Goal: Information Seeking & Learning: Learn about a topic

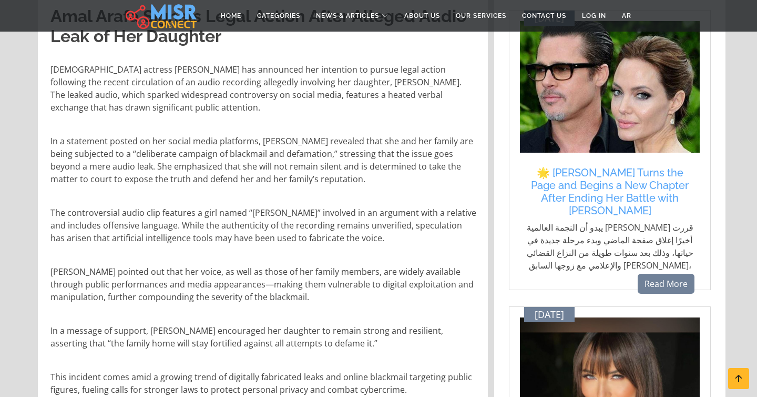
scroll to position [545, 0]
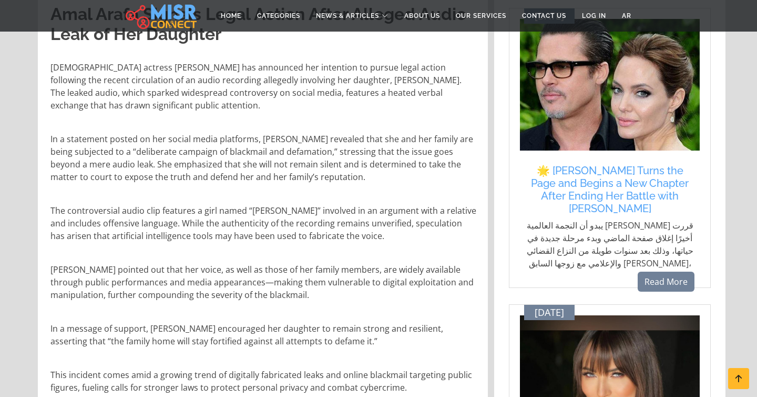
click at [406, 134] on p "In a statement posted on her social media platforms, [PERSON_NAME] revealed tha…" at bounding box center [263, 158] width 427 height 50
click at [386, 135] on p "In a statement posted on her social media platforms, [PERSON_NAME] revealed tha…" at bounding box center [263, 158] width 427 height 50
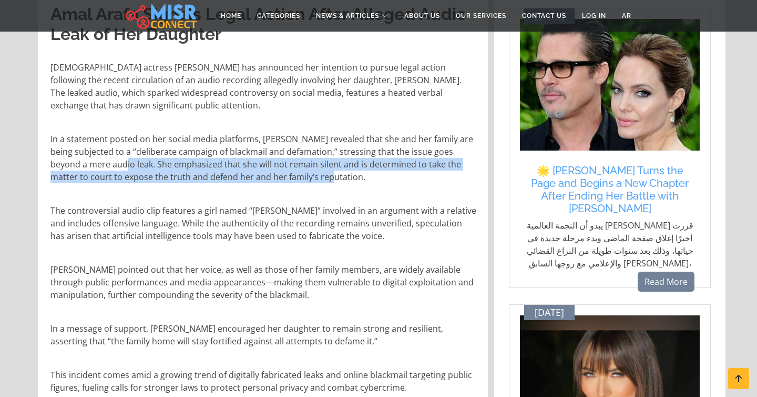
drag, startPoint x: 115, startPoint y: 148, endPoint x: 337, endPoint y: 166, distance: 222.7
click at [337, 166] on p "In a statement posted on her social media platforms, [PERSON_NAME] revealed tha…" at bounding box center [263, 158] width 427 height 50
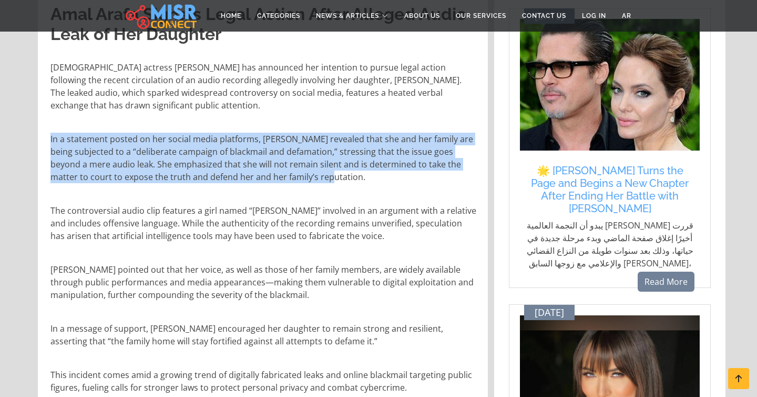
click at [337, 166] on p "In a statement posted on her social media platforms, [PERSON_NAME] revealed tha…" at bounding box center [263, 158] width 427 height 50
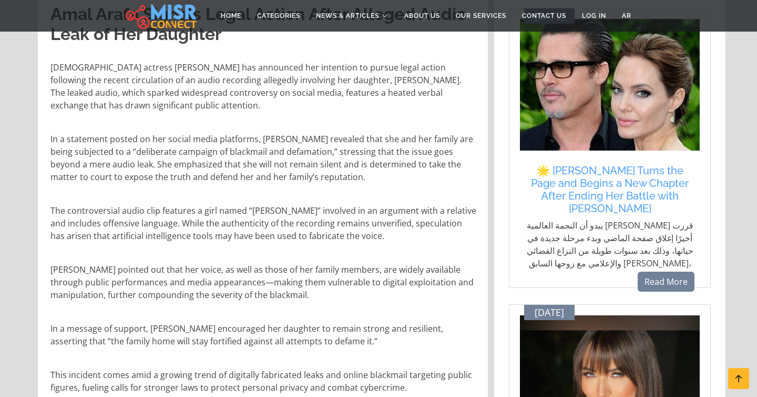
click at [337, 166] on p "In a statement posted on her social media platforms, [PERSON_NAME] revealed tha…" at bounding box center [263, 158] width 427 height 50
click at [305, 161] on p "In a statement posted on her social media platforms, [PERSON_NAME] revealed tha…" at bounding box center [263, 158] width 427 height 50
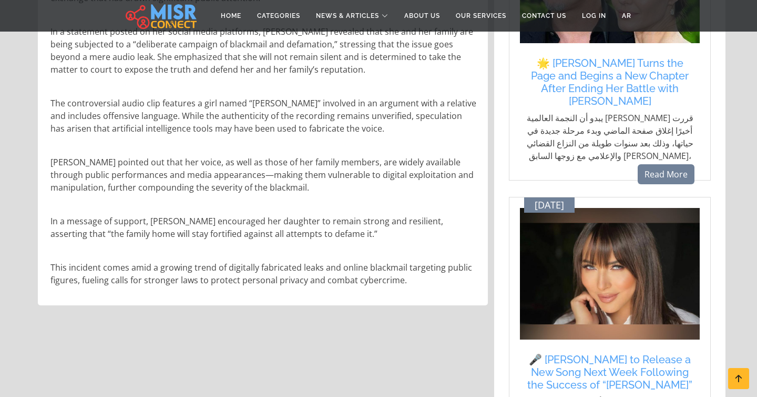
scroll to position [653, 0]
click at [297, 123] on div "[PERSON_NAME] Signals Legal Action After Alleged Audio Leak of Her Daughter [DE…" at bounding box center [264, 91] width 440 height 407
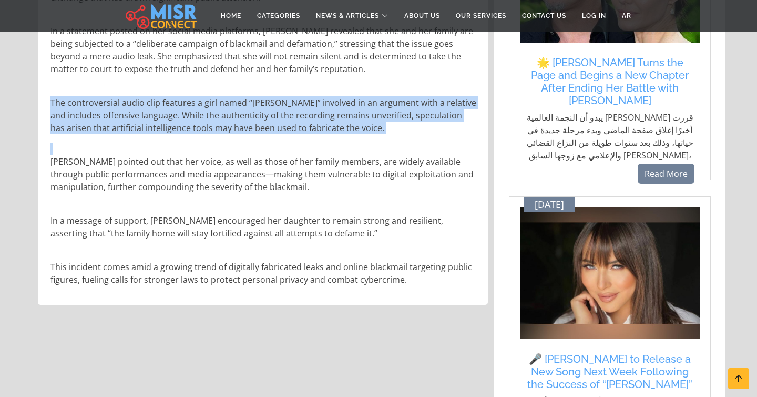
click at [297, 123] on div "[PERSON_NAME] Signals Legal Action After Alleged Audio Leak of Her Daughter [DE…" at bounding box center [264, 91] width 440 height 407
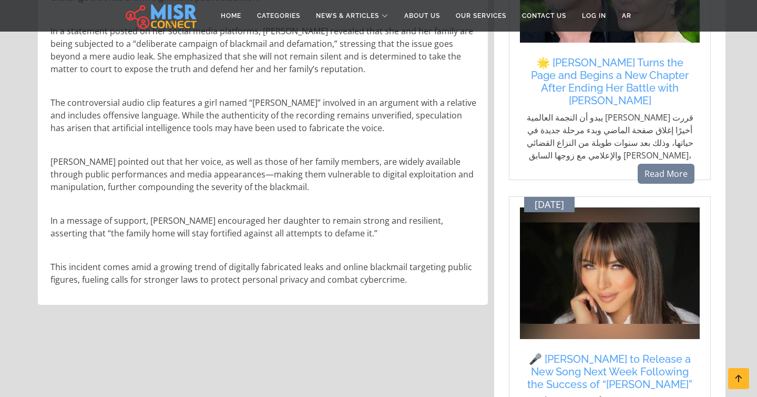
click at [284, 110] on p "The controversial audio clip features a girl named “[PERSON_NAME]” involved in …" at bounding box center [263, 115] width 427 height 38
